Goal: Information Seeking & Learning: Learn about a topic

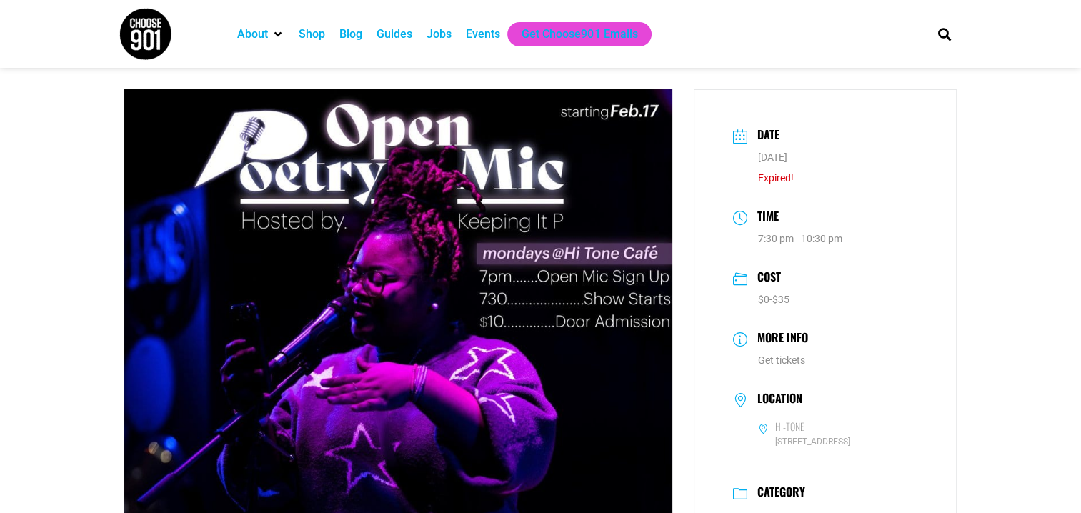
click at [481, 34] on div "Events" at bounding box center [483, 34] width 34 height 17
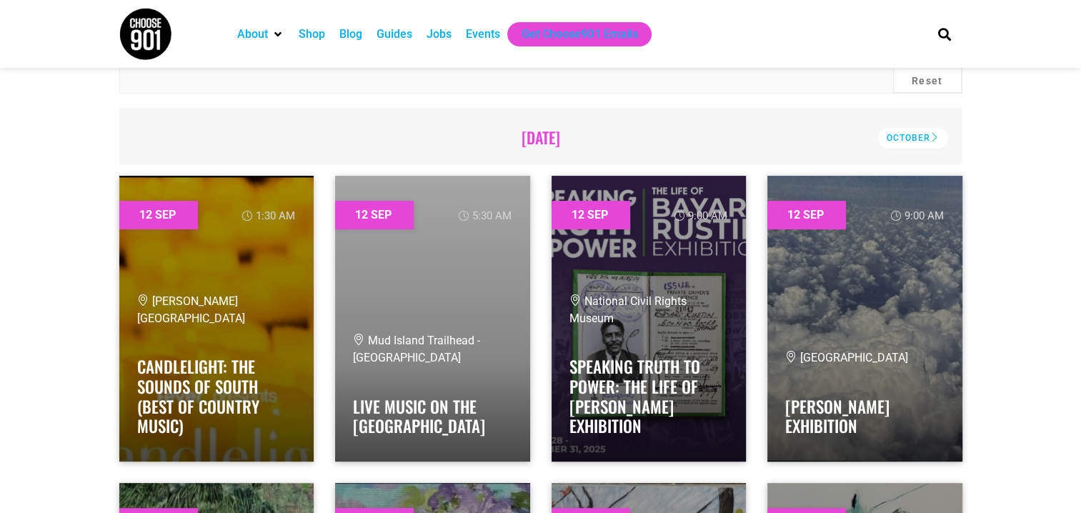
scroll to position [429, 0]
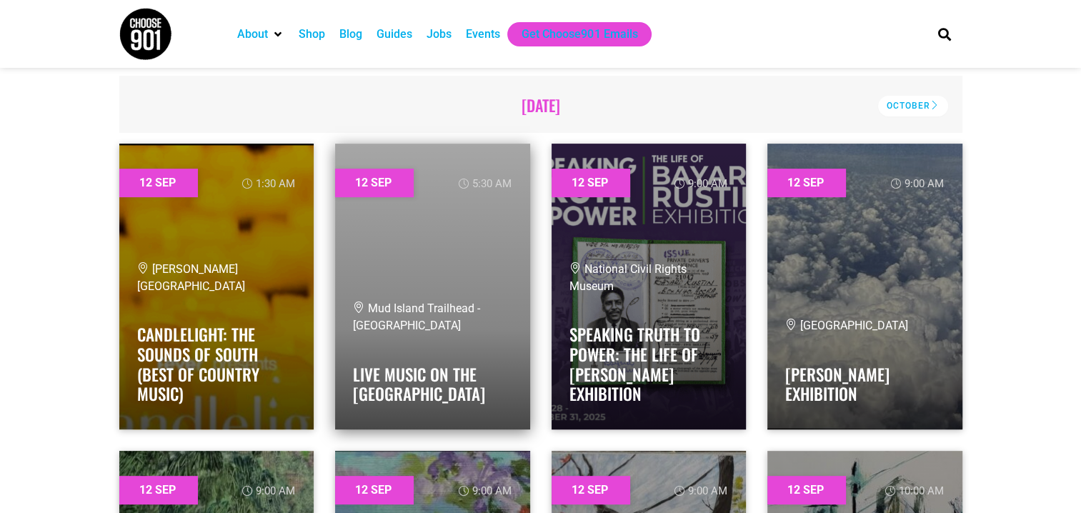
click at [423, 254] on link at bounding box center [432, 287] width 195 height 286
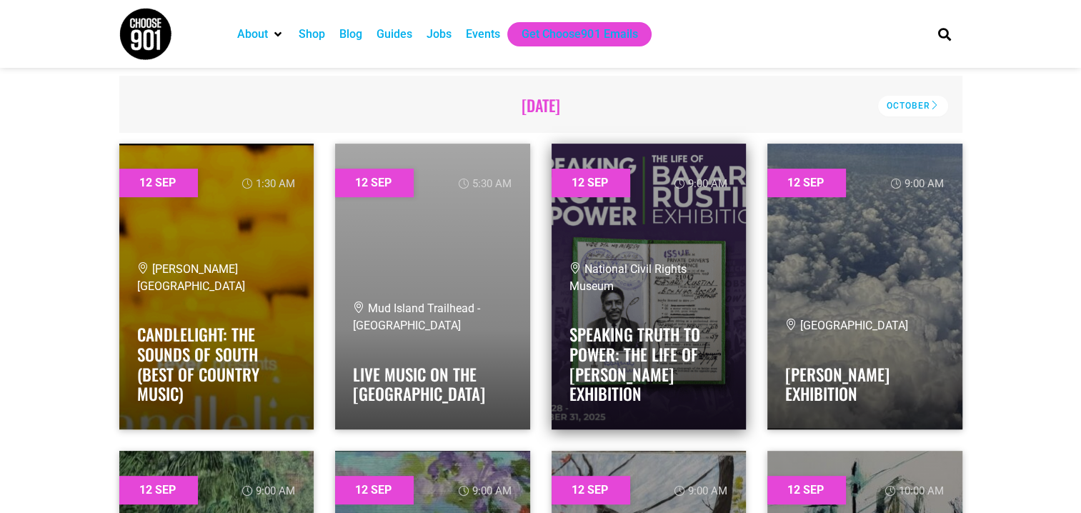
click at [618, 306] on div "National Civil Rights Museum Speaking Truth to Power: The Life of Bayard Rustin…" at bounding box center [648, 336] width 159 height 151
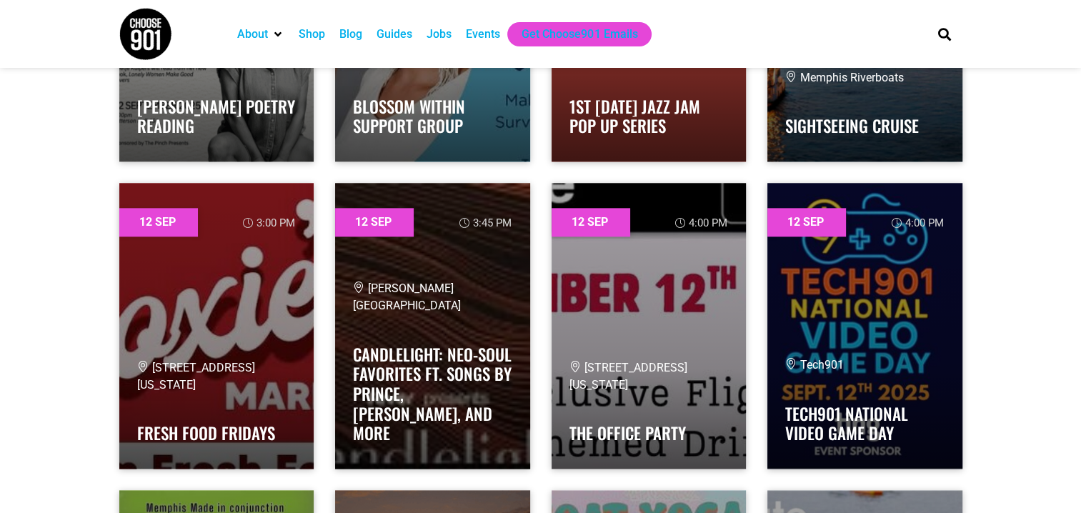
scroll to position [1643, 0]
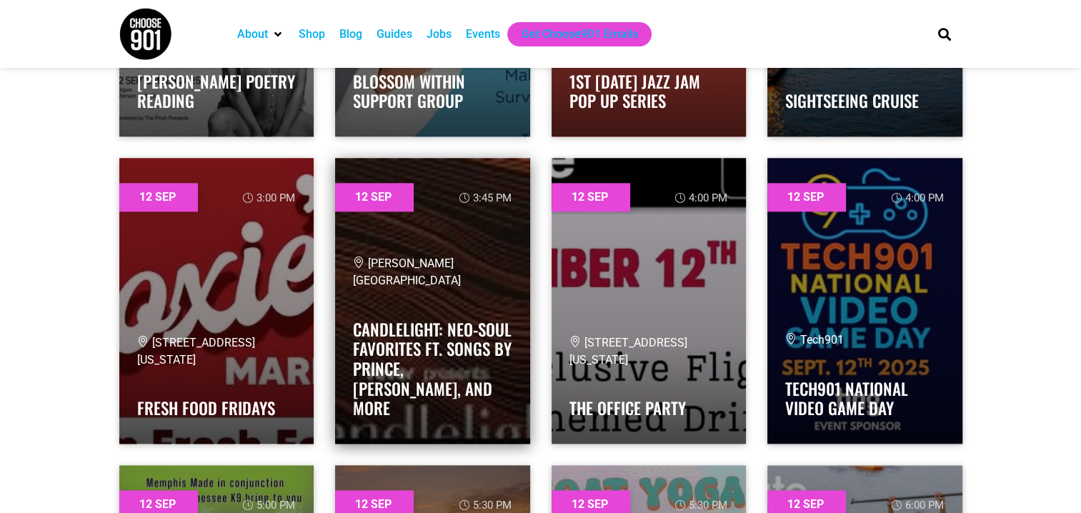
click at [419, 312] on div "Memphis Brooks Museum of Art Candlelight: Neo-Soul Favorites ft. Songs by Princ…" at bounding box center [432, 340] width 159 height 171
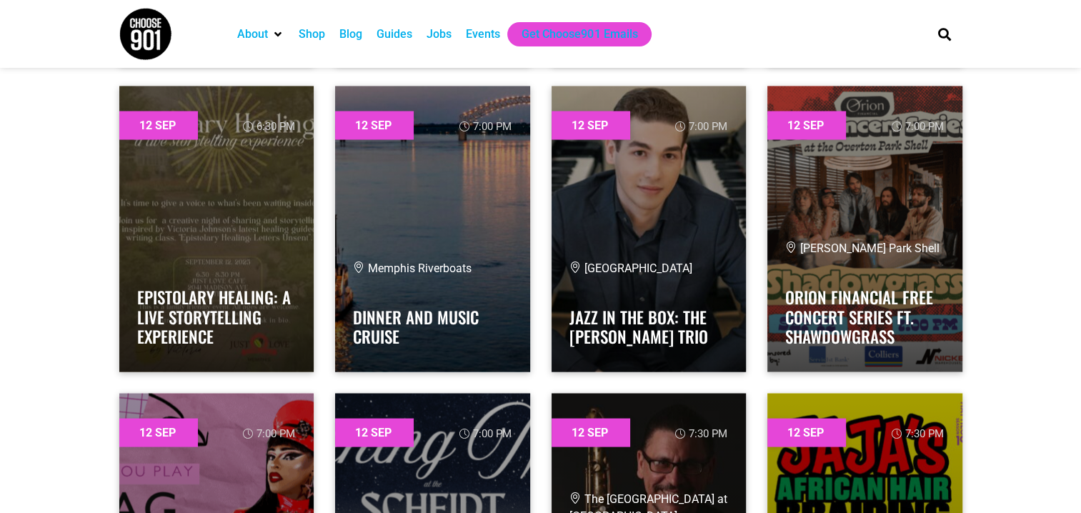
scroll to position [2643, 0]
